Goal: Information Seeking & Learning: Learn about a topic

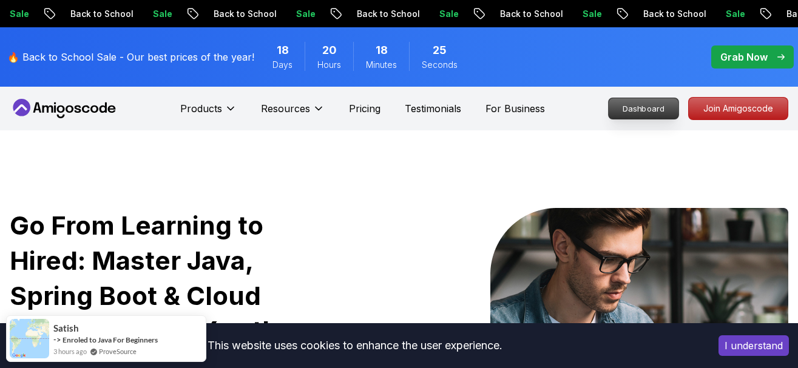
click at [652, 109] on p "Dashboard" at bounding box center [644, 108] width 70 height 21
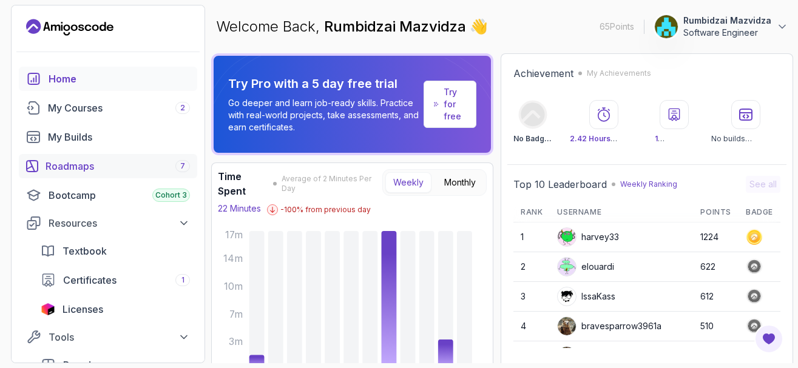
click at [118, 172] on div "Roadmaps 7" at bounding box center [118, 166] width 144 height 15
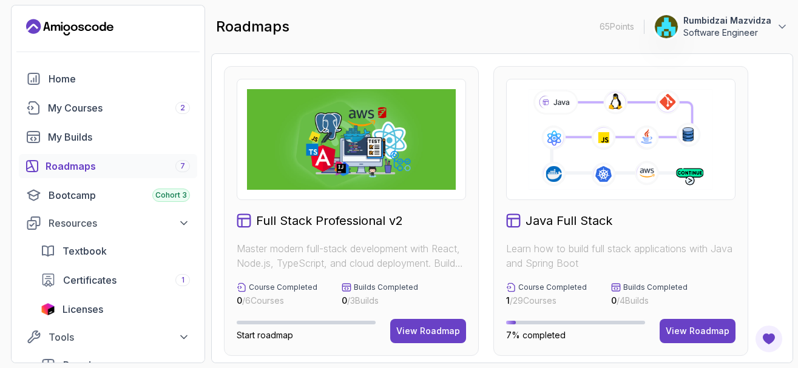
click at [581, 174] on icon at bounding box center [620, 139] width 187 height 104
click at [700, 326] on div "View Roadmap" at bounding box center [698, 331] width 64 height 12
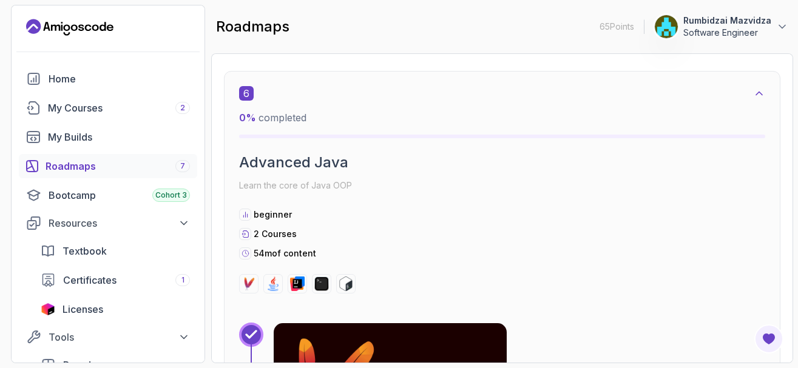
scroll to position [2912, 0]
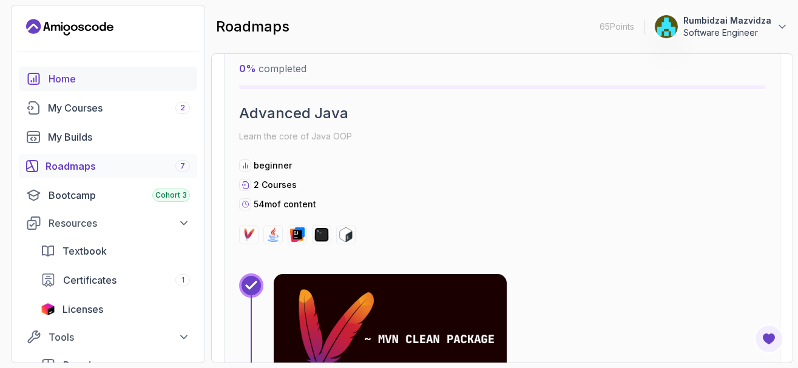
click at [96, 79] on div "Home" at bounding box center [119, 79] width 141 height 15
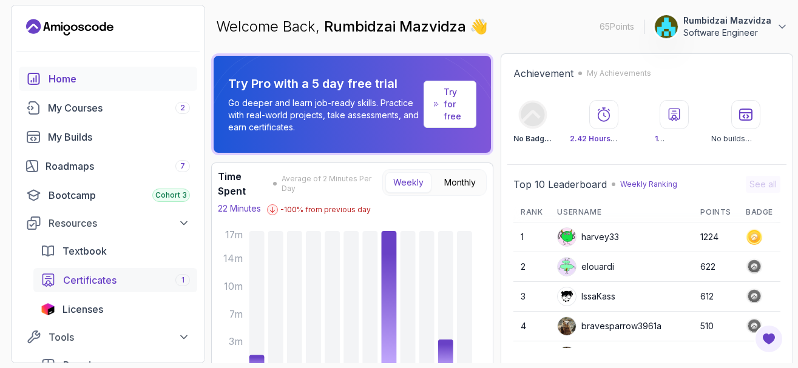
click at [160, 280] on div "Certificates 1" at bounding box center [126, 280] width 127 height 15
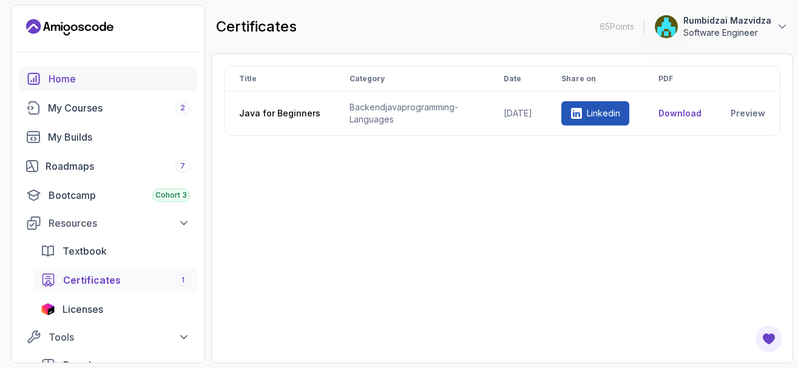
click at [90, 78] on div "Home" at bounding box center [119, 79] width 141 height 15
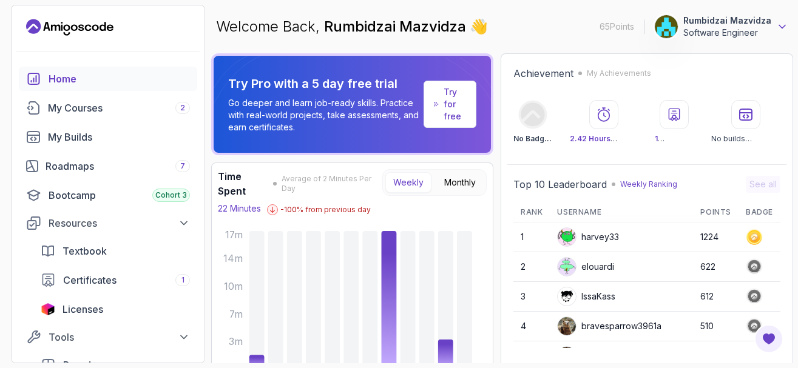
click at [782, 23] on icon at bounding box center [782, 27] width 12 height 12
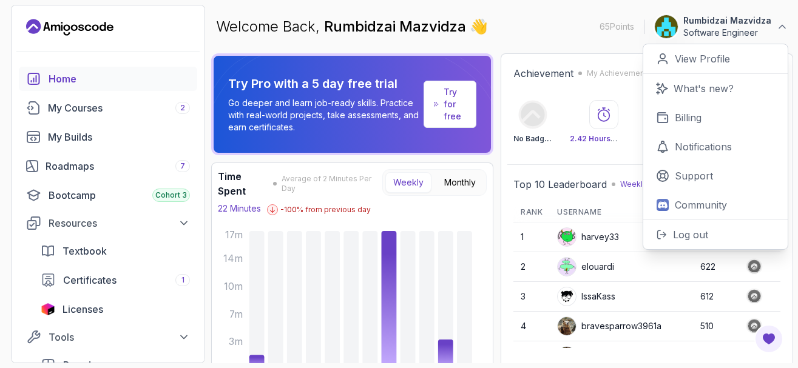
click at [533, 36] on div "Welcome Back, Rumbidzai Mazvidza 👋 65 Points 1 Rumbidzai Mazvidza Software Engi…" at bounding box center [502, 27] width 582 height 44
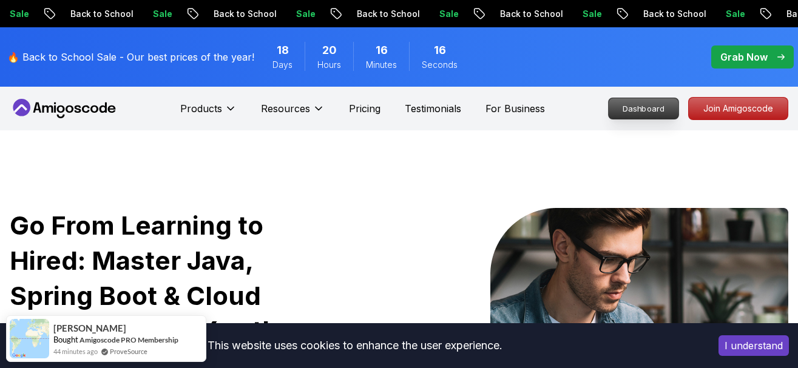
click at [655, 109] on p "Dashboard" at bounding box center [644, 108] width 70 height 21
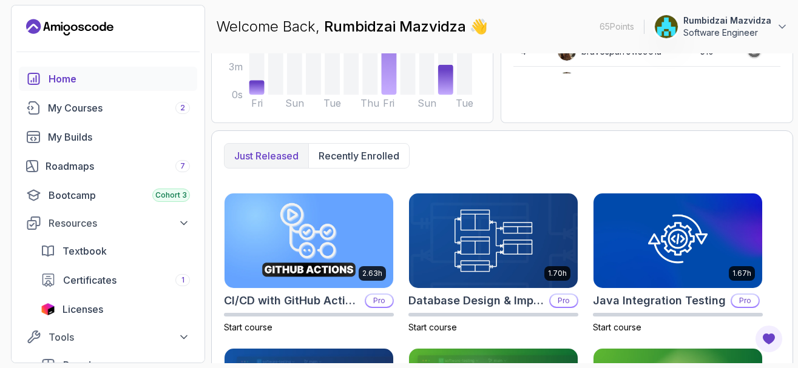
scroll to position [277, 0]
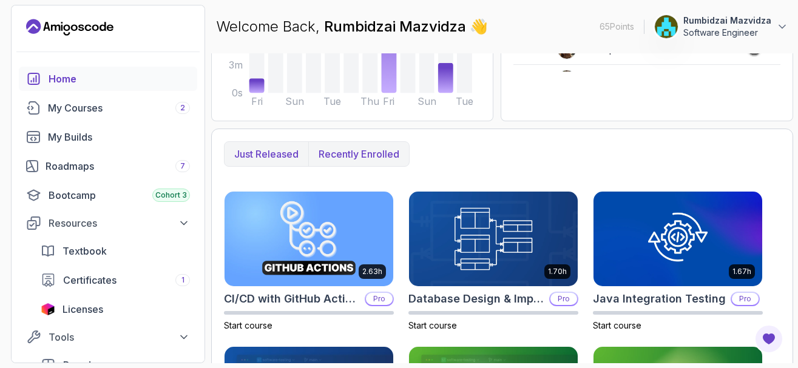
click at [359, 153] on p "Recently enrolled" at bounding box center [359, 154] width 81 height 15
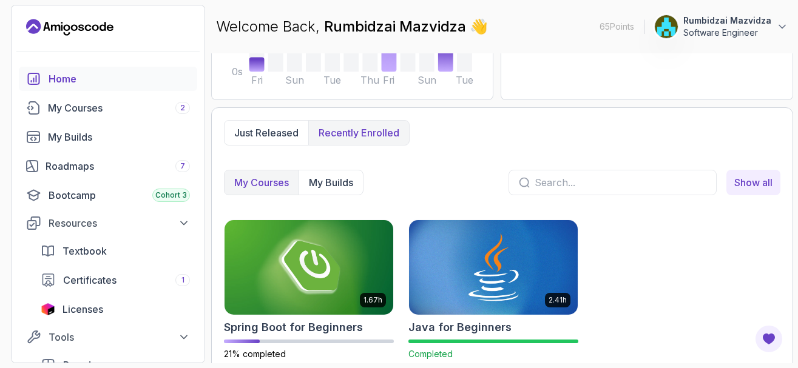
scroll to position [308, 0]
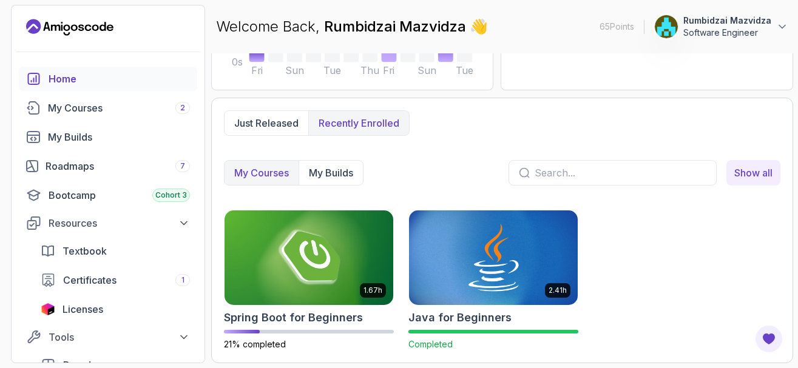
click at [544, 172] on input "text" at bounding box center [621, 173] width 172 height 15
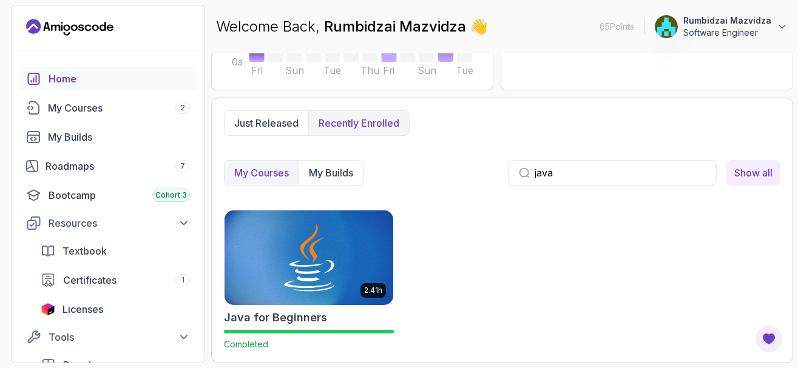
type input "java f"
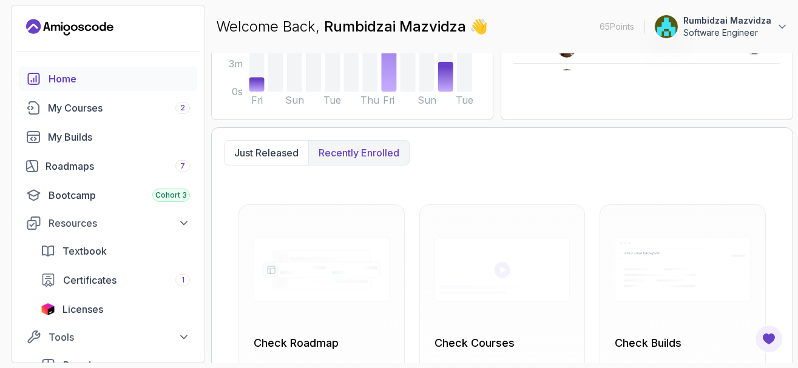
scroll to position [286, 0]
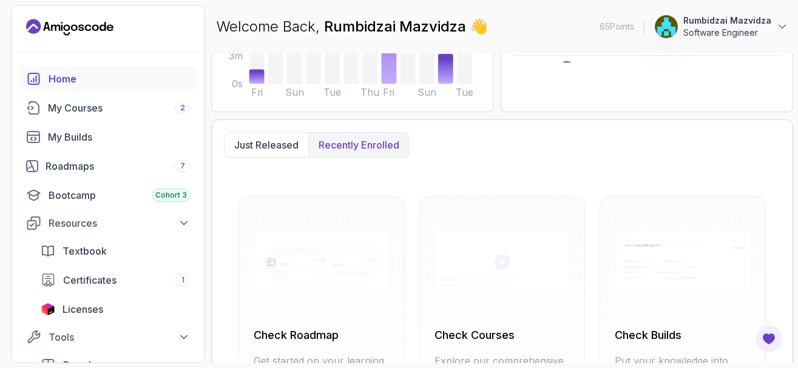
click at [362, 144] on p "Recently enrolled" at bounding box center [359, 145] width 81 height 15
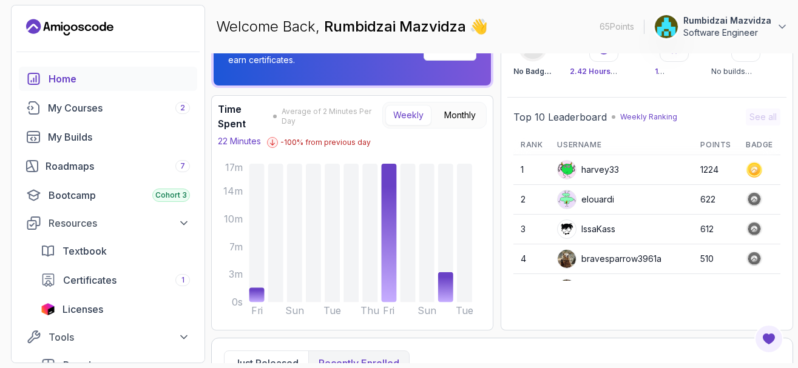
scroll to position [0, 0]
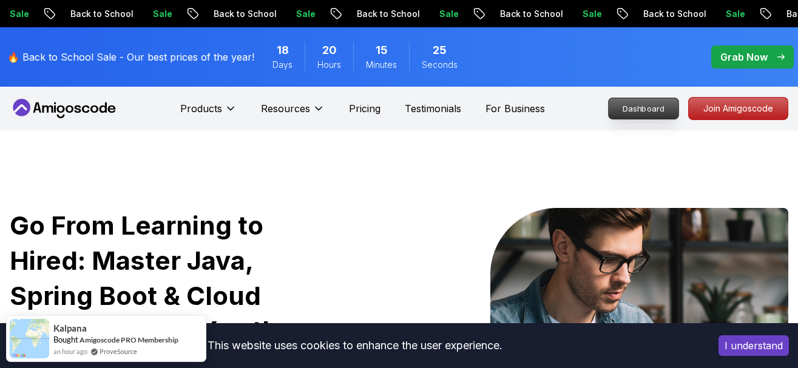
click at [656, 107] on p "Dashboard" at bounding box center [644, 108] width 70 height 21
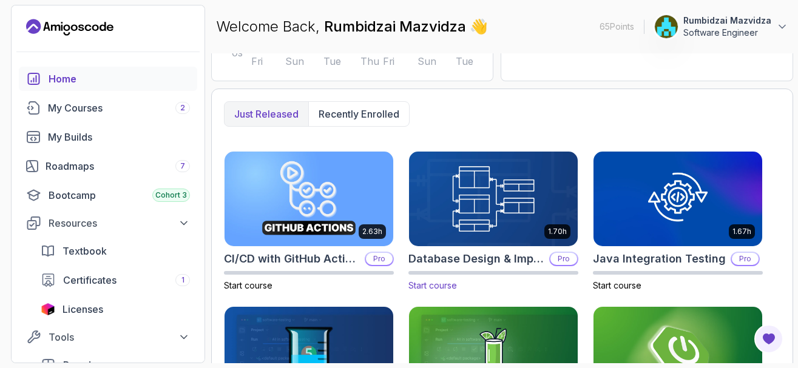
scroll to position [291, 0]
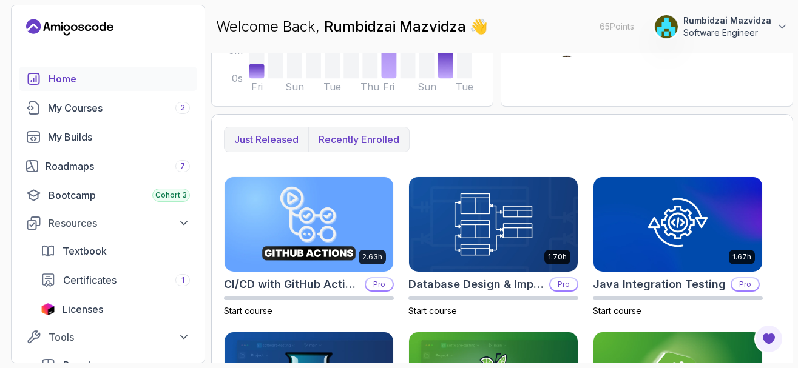
click at [366, 138] on p "Recently enrolled" at bounding box center [359, 139] width 81 height 15
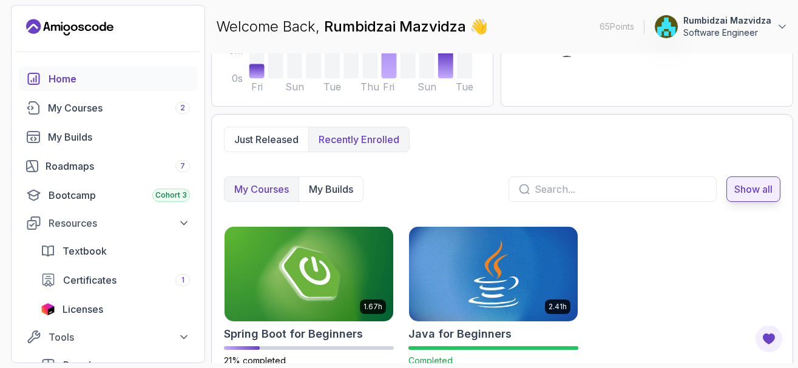
click at [747, 189] on span "Show all" at bounding box center [753, 189] width 38 height 15
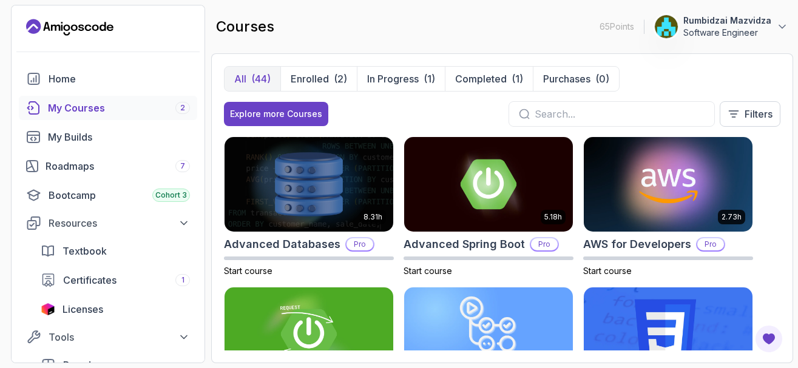
click at [556, 116] on input "text" at bounding box center [620, 114] width 170 height 15
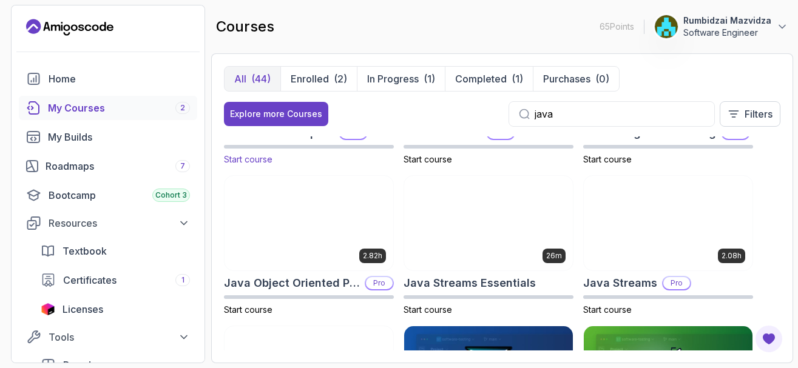
scroll to position [364, 0]
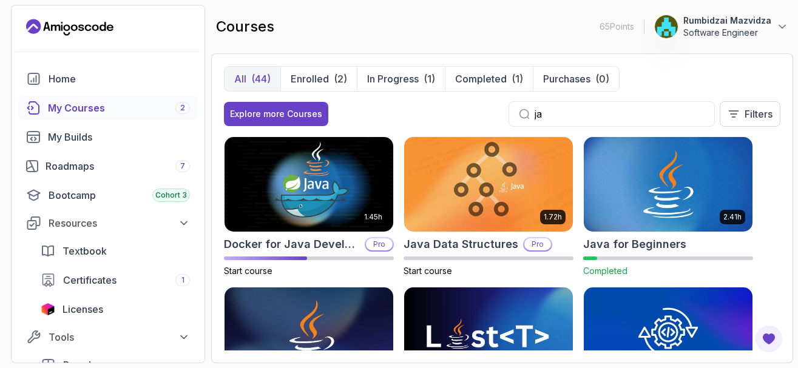
type input "j"
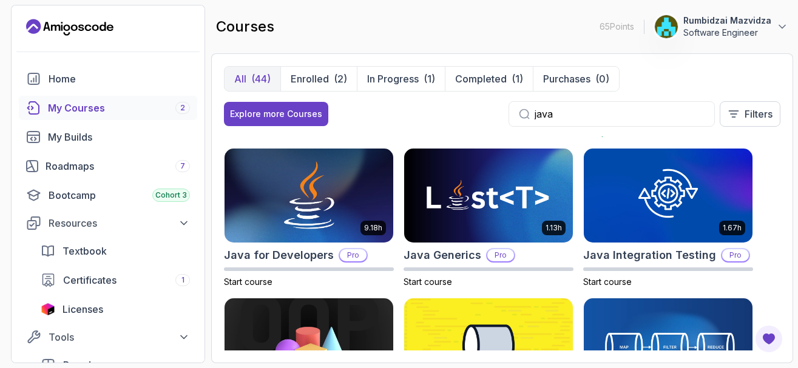
scroll to position [146, 0]
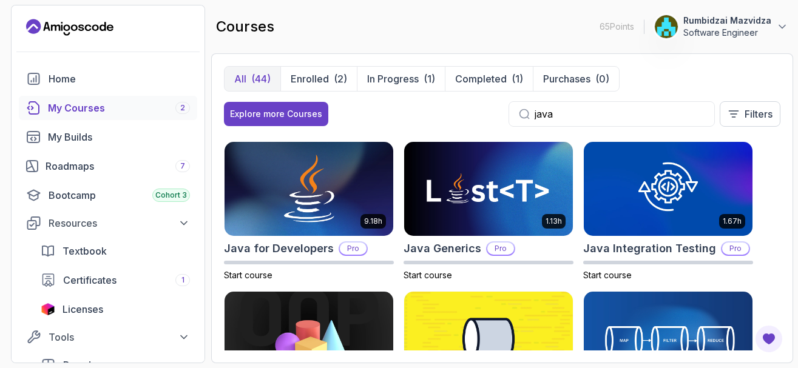
type input "java"
